Goal: Task Accomplishment & Management: Manage account settings

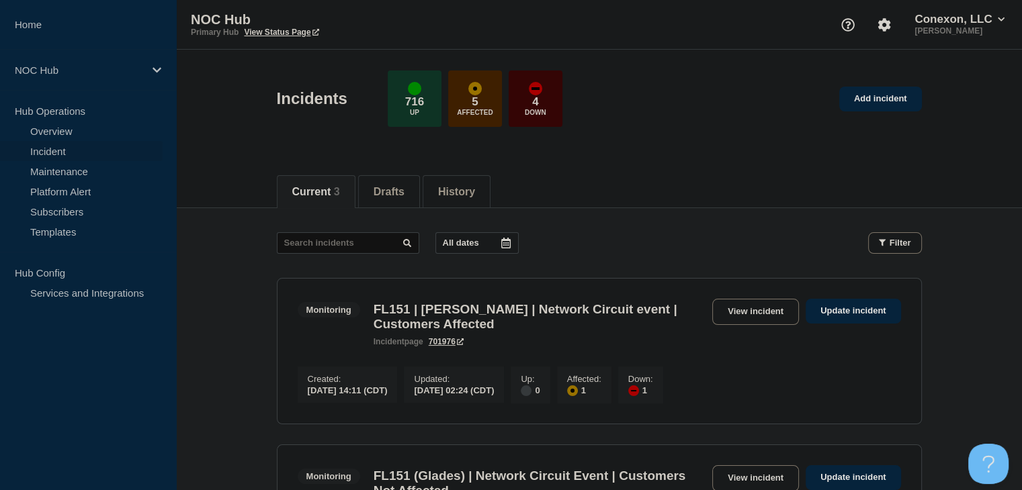
click at [731, 313] on link "View incident" at bounding box center [755, 312] width 87 height 26
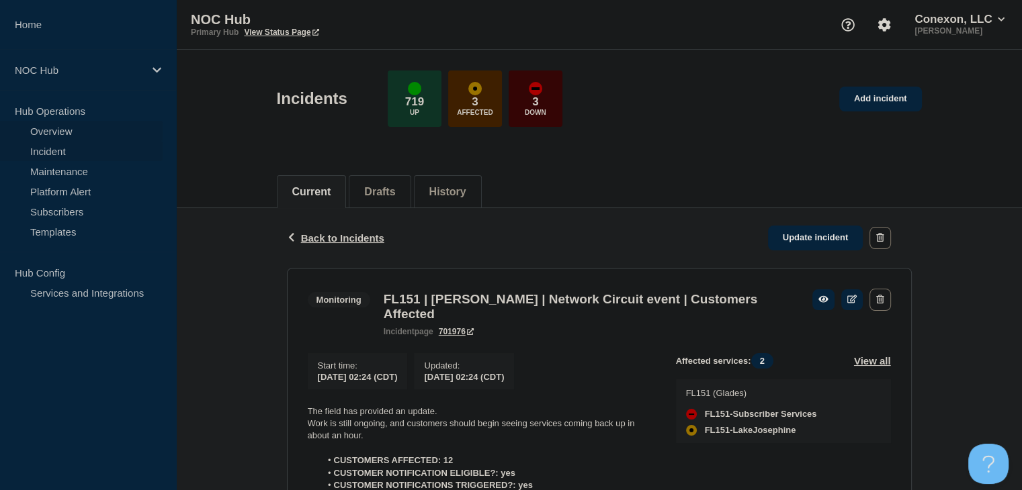
click at [64, 134] on link "Overview" at bounding box center [81, 131] width 163 height 20
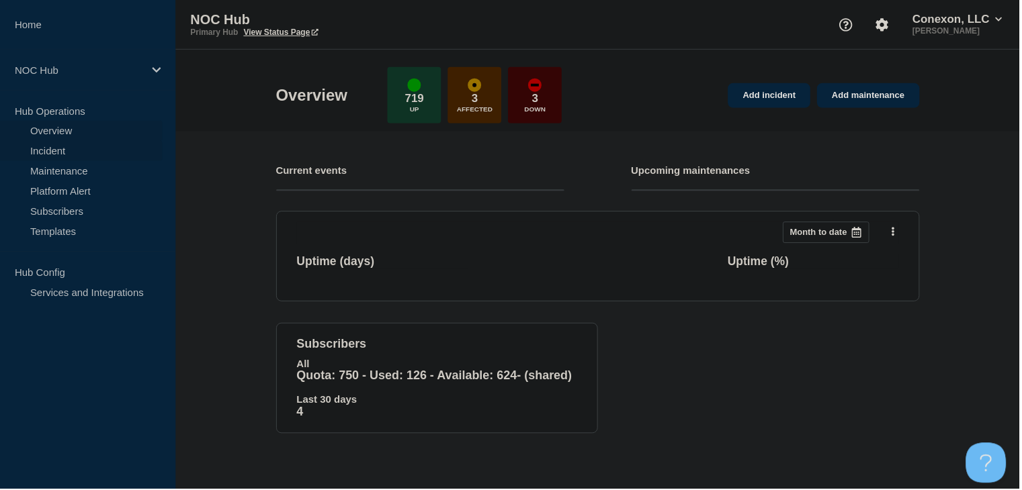
click at [50, 159] on link "Incident" at bounding box center [81, 151] width 163 height 20
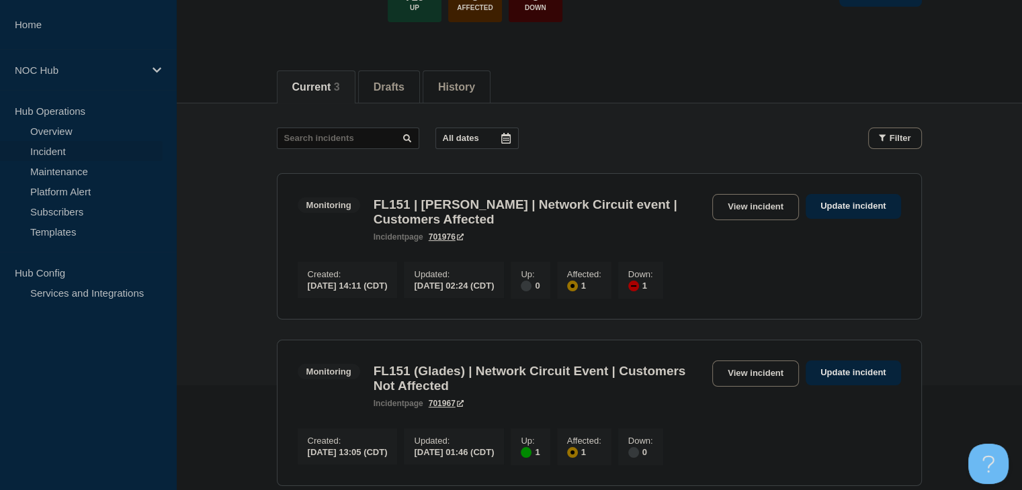
scroll to position [201, 0]
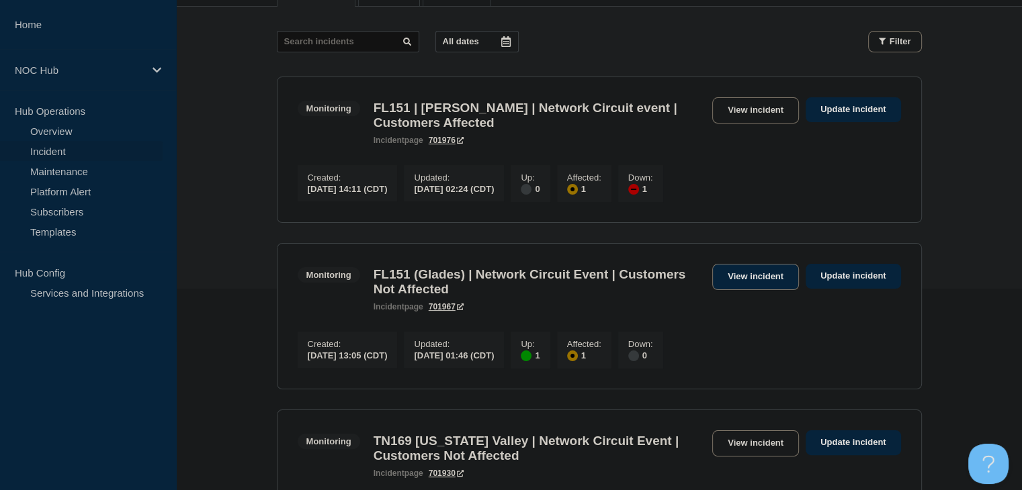
click at [771, 280] on link "View incident" at bounding box center [755, 277] width 87 height 26
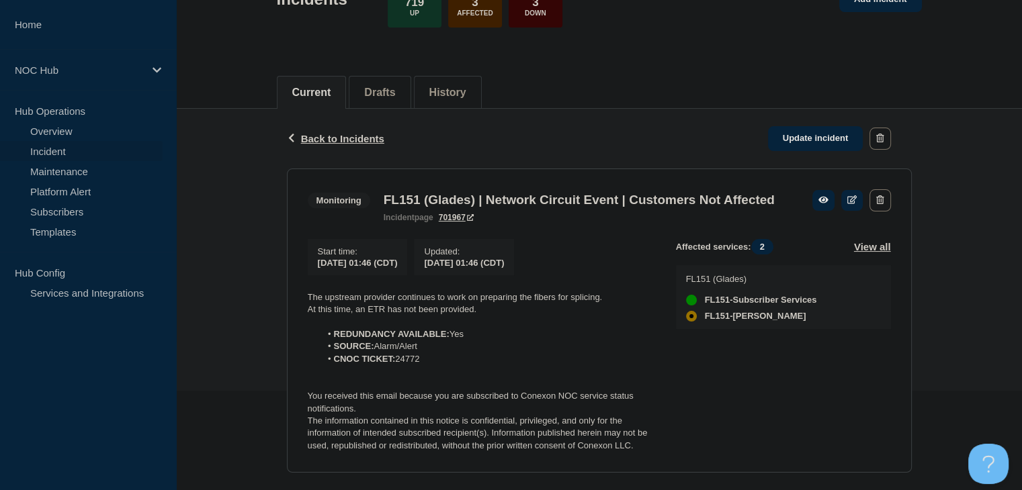
scroll to position [201, 0]
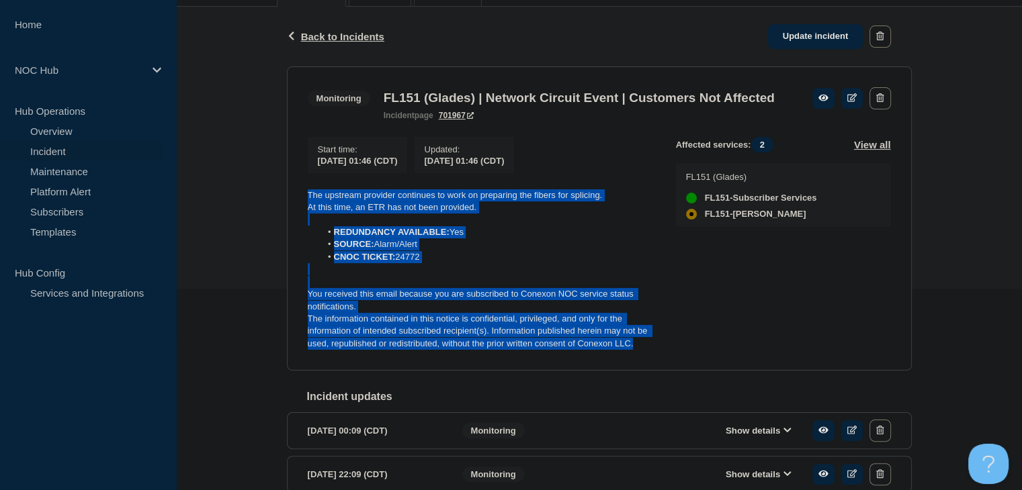
drag, startPoint x: 641, startPoint y: 364, endPoint x: 268, endPoint y: 205, distance: 405.3
click at [268, 205] on div "Back Back to Incidents Update incident Monitoring FL151 (Glades) | Network Circ…" at bounding box center [599, 358] width 846 height 703
copy div "The upstream provider continues to work on preparing the fibers for splicing. A…"
click at [792, 40] on link "Update incident" at bounding box center [815, 36] width 95 height 25
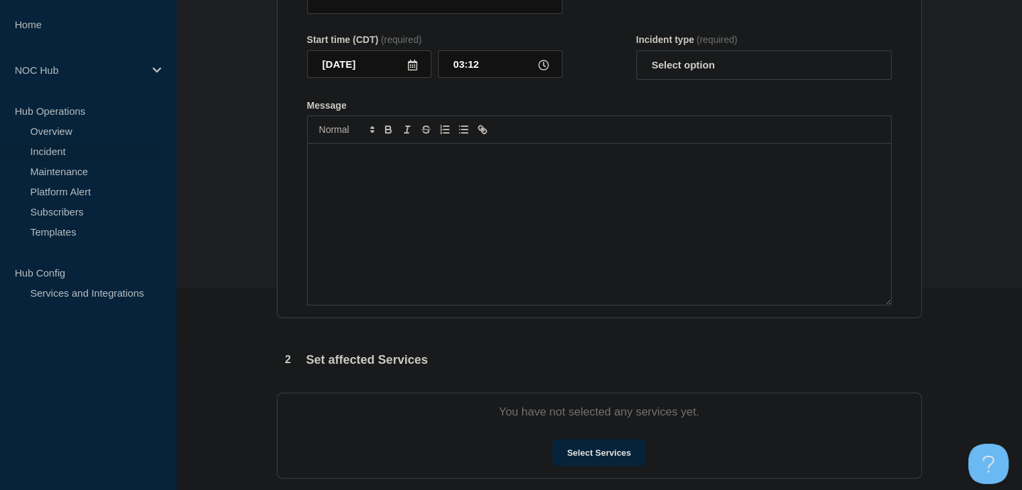
type input "FL151 (Glades) | Network Circuit Event | Customers Not Affected"
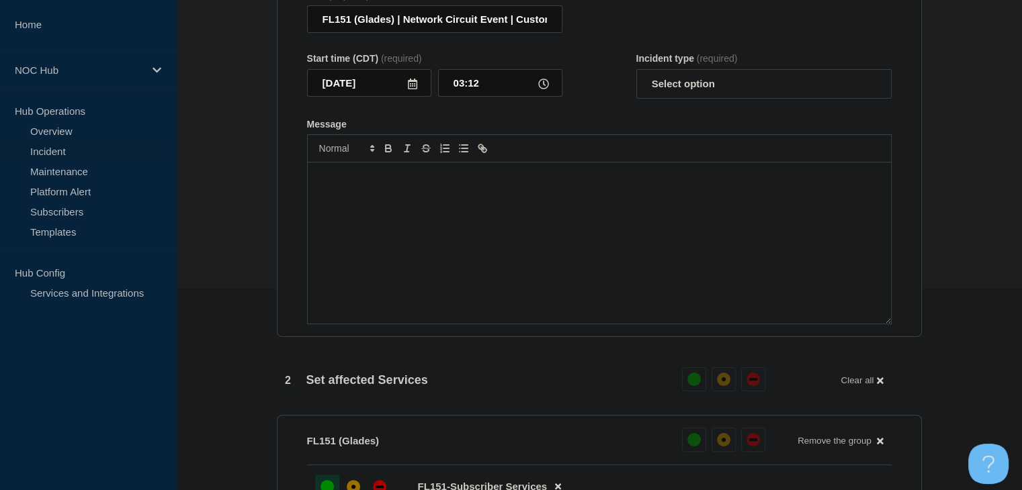
click at [571, 208] on div "Message" at bounding box center [599, 243] width 583 height 161
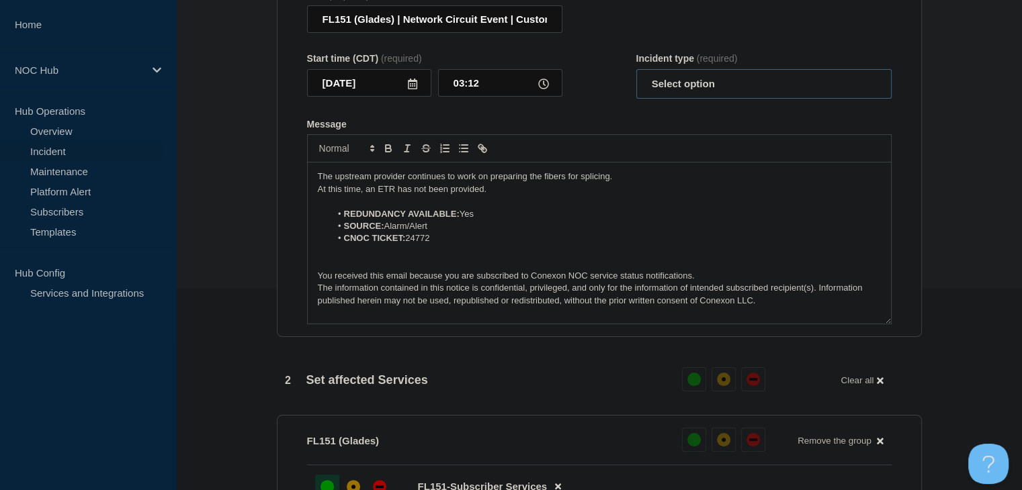
click at [682, 99] on select "Select option Investigating Identified Monitoring Resolved" at bounding box center [763, 84] width 255 height 30
select select "monitoring"
click at [636, 77] on select "Select option Investigating Identified Monitoring Resolved" at bounding box center [763, 84] width 255 height 30
click at [610, 117] on form "Title (required) FL151 (Glades) | Network Circuit Event | Customers Not Affecte…" at bounding box center [599, 157] width 584 height 335
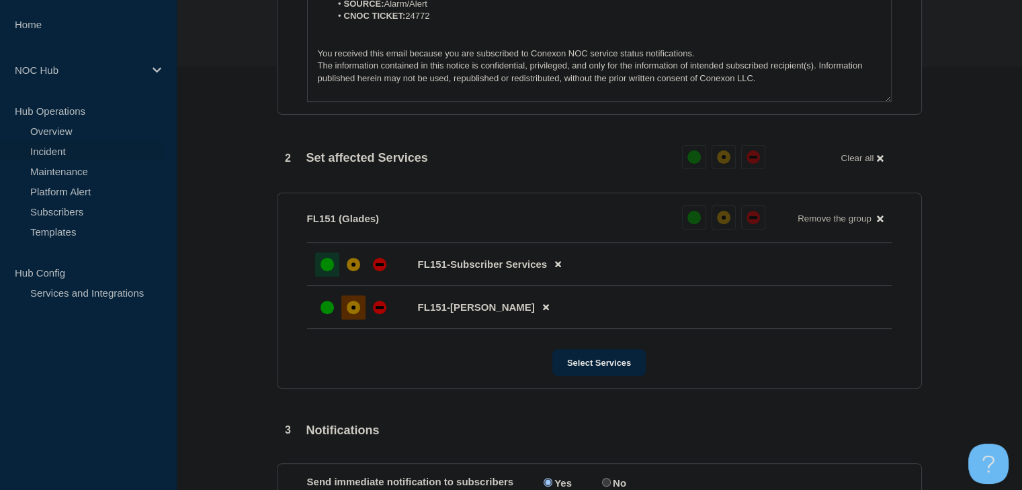
scroll to position [604, 0]
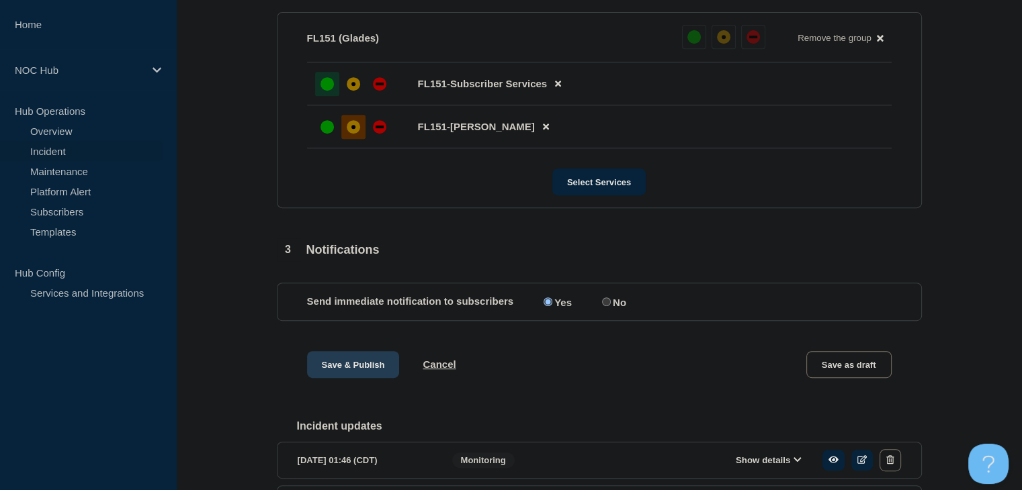
click at [341, 378] on button "Save & Publish" at bounding box center [353, 364] width 93 height 27
